Goal: Information Seeking & Learning: Learn about a topic

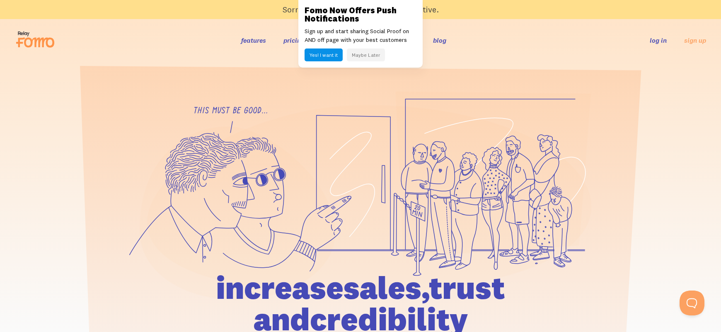
click at [369, 52] on button "Maybe Later" at bounding box center [366, 55] width 38 height 13
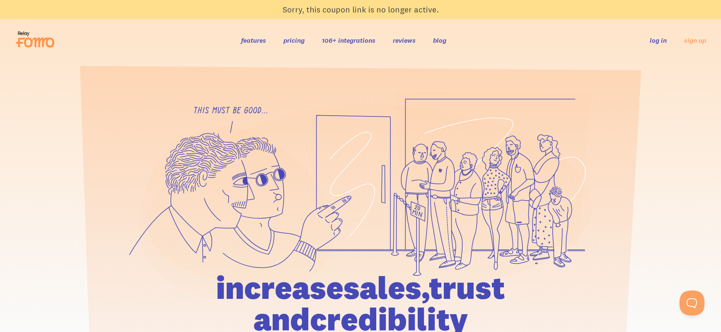
click at [255, 39] on link "features" at bounding box center [253, 40] width 25 height 8
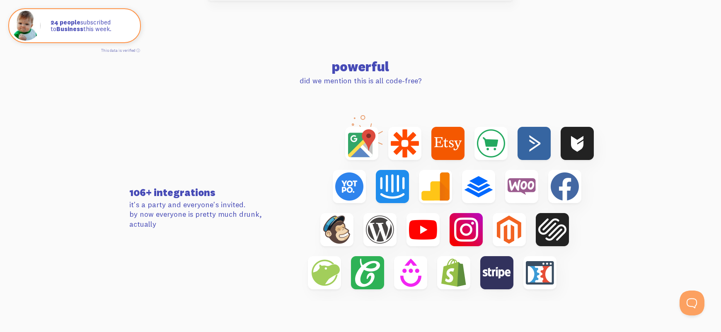
scroll to position [2596, 0]
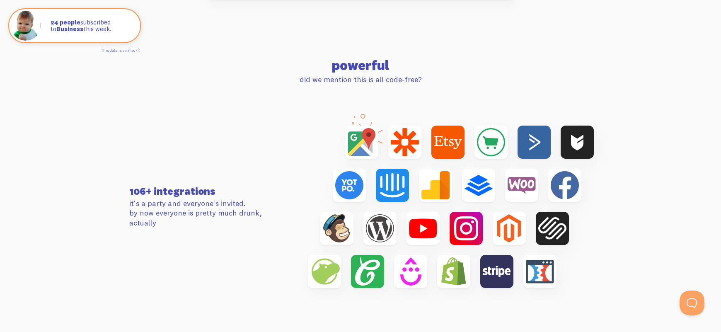
click at [555, 237] on img at bounding box center [451, 207] width 318 height 186
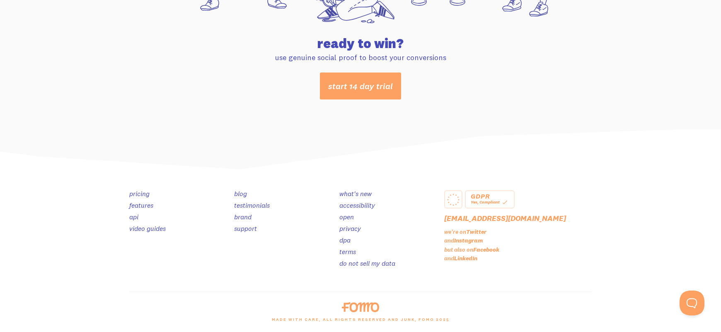
scroll to position [4399, 0]
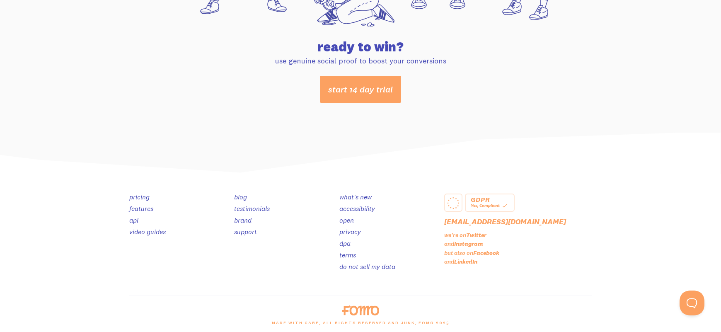
click at [143, 197] on link "pricing" at bounding box center [139, 197] width 20 height 8
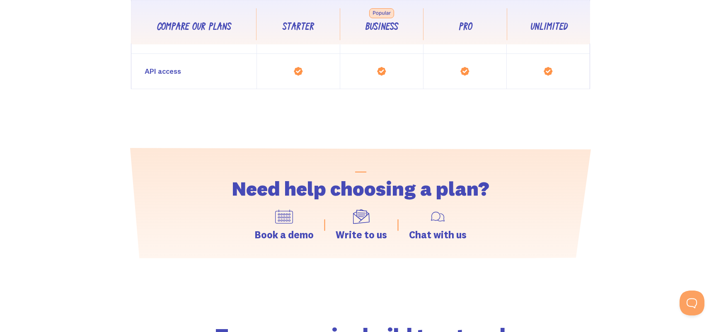
scroll to position [1111, 0]
